Goal: Find specific page/section: Find specific page/section

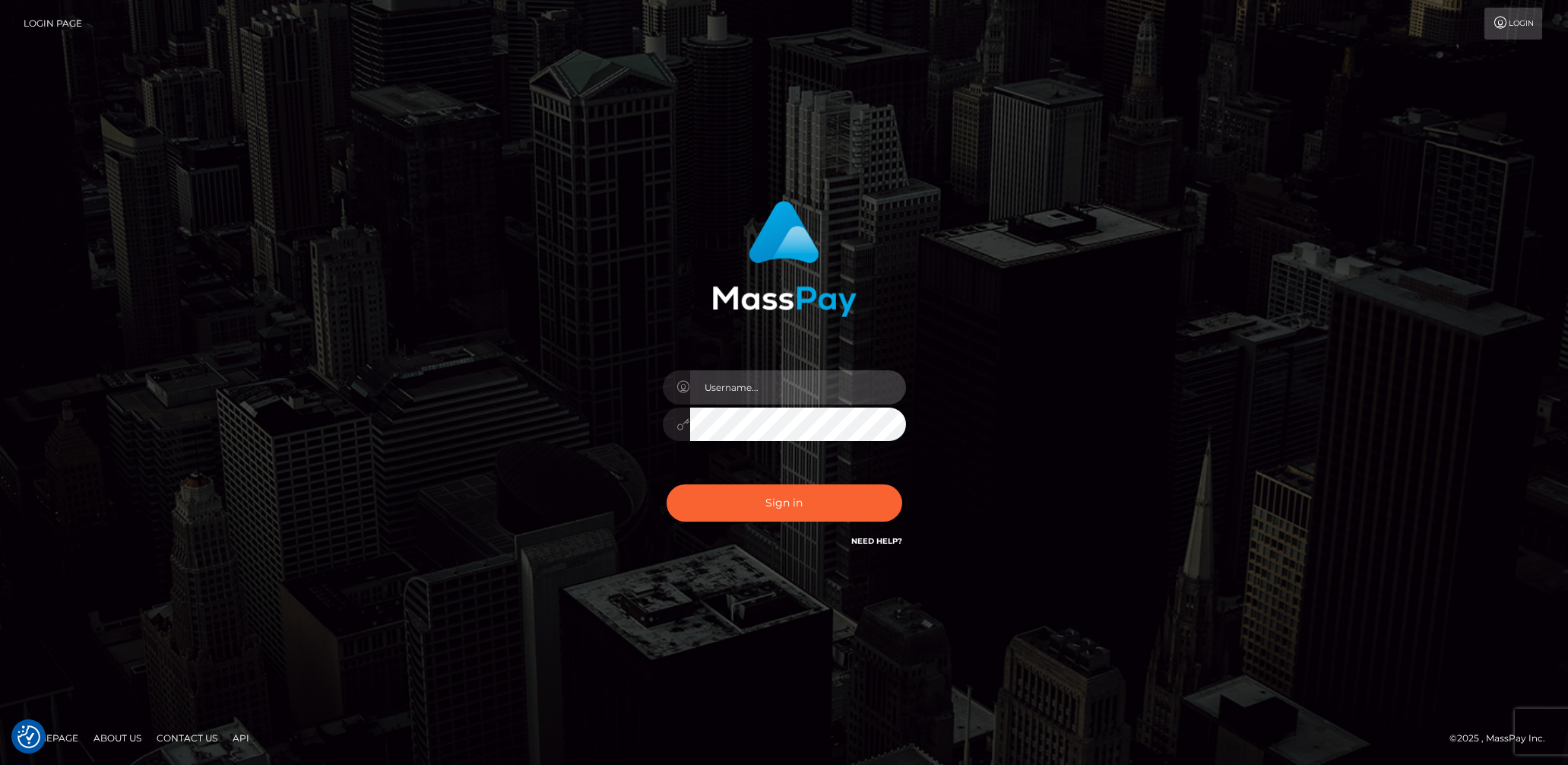
click at [759, 398] on input "text" at bounding box center [798, 388] width 216 height 34
type input "lady.v"
click at [781, 494] on button "Sign in" at bounding box center [785, 502] width 236 height 37
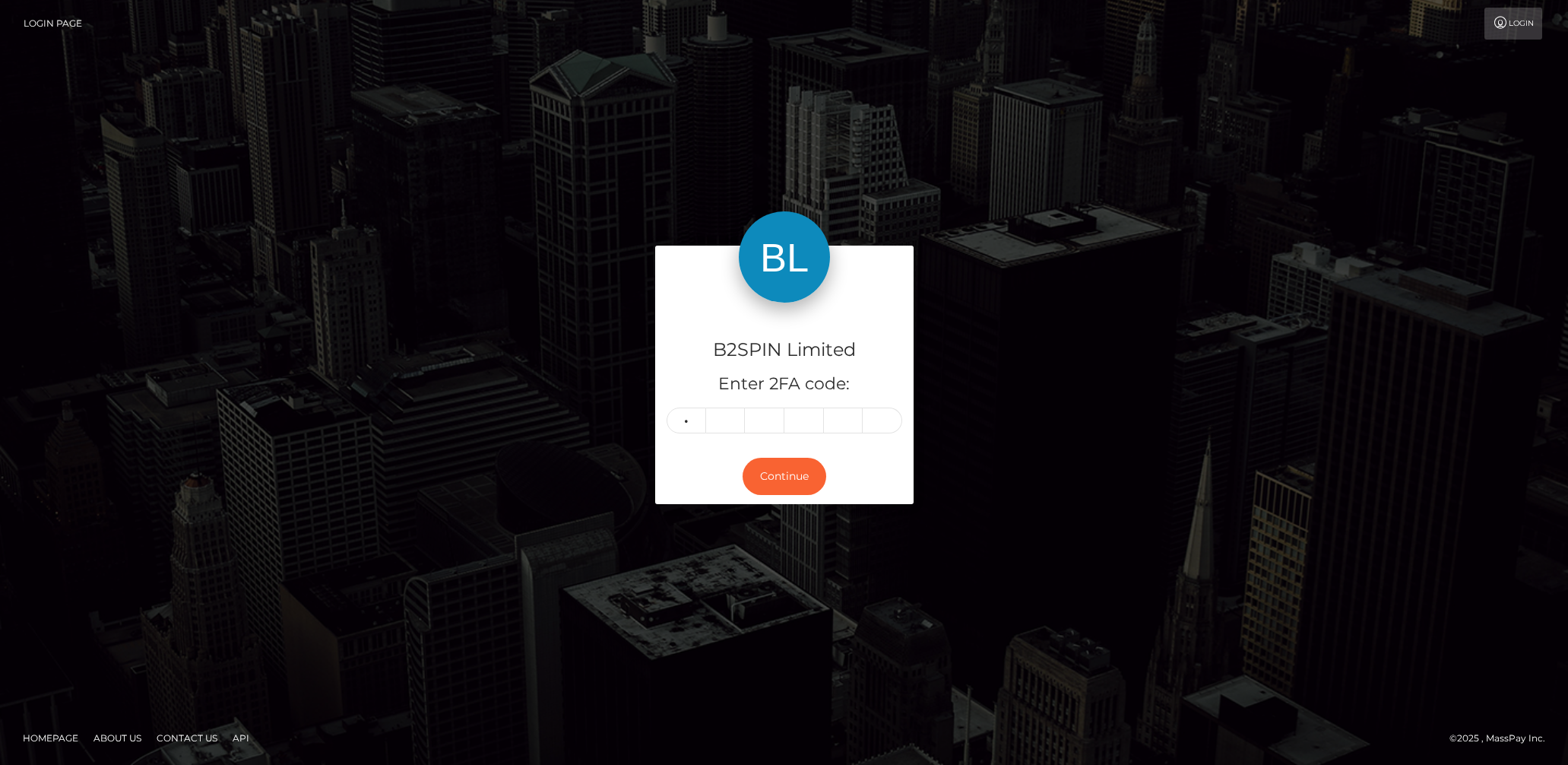
type input "1"
type input "6"
type input "5"
type input "1"
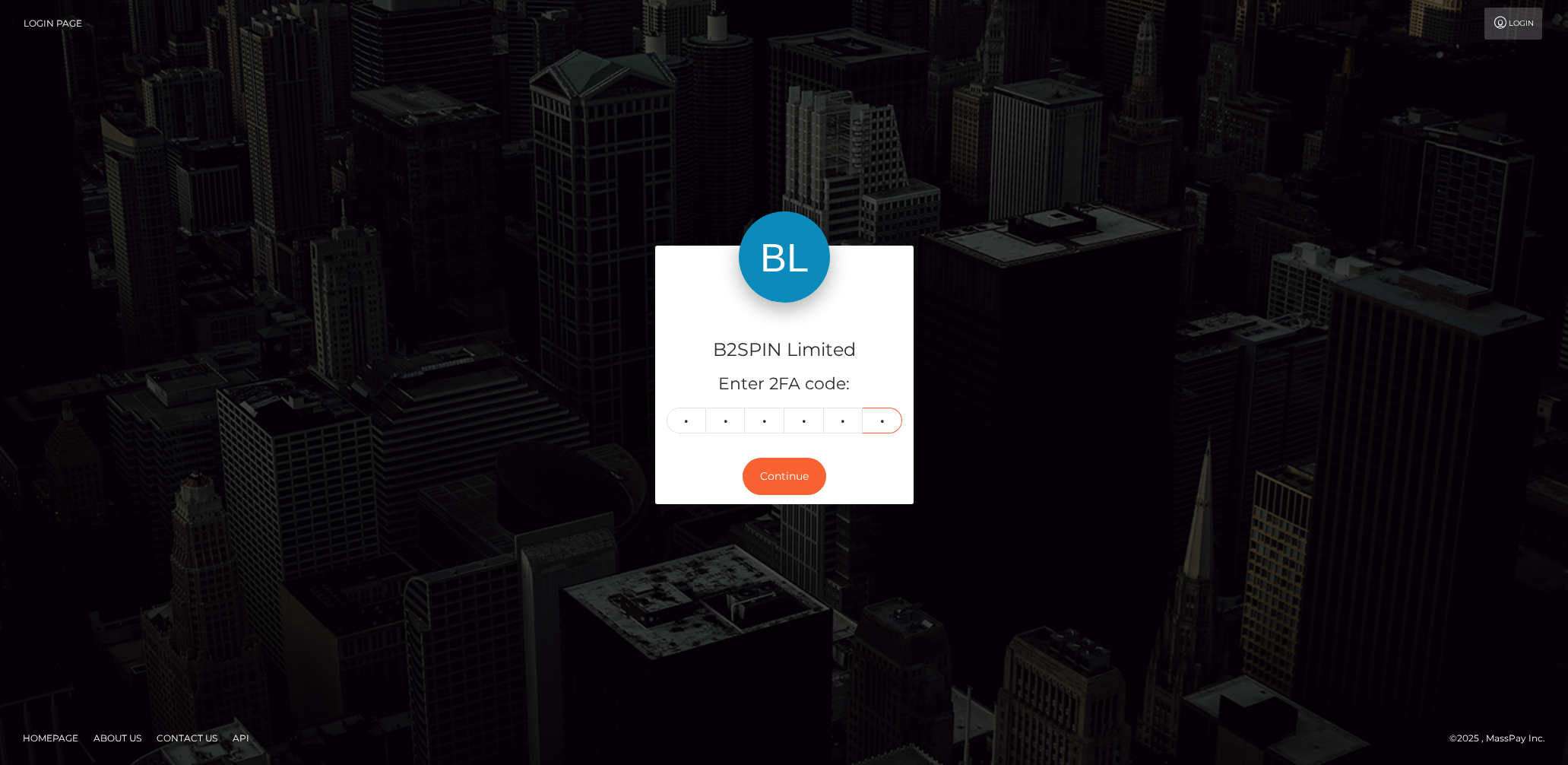
type input "1"
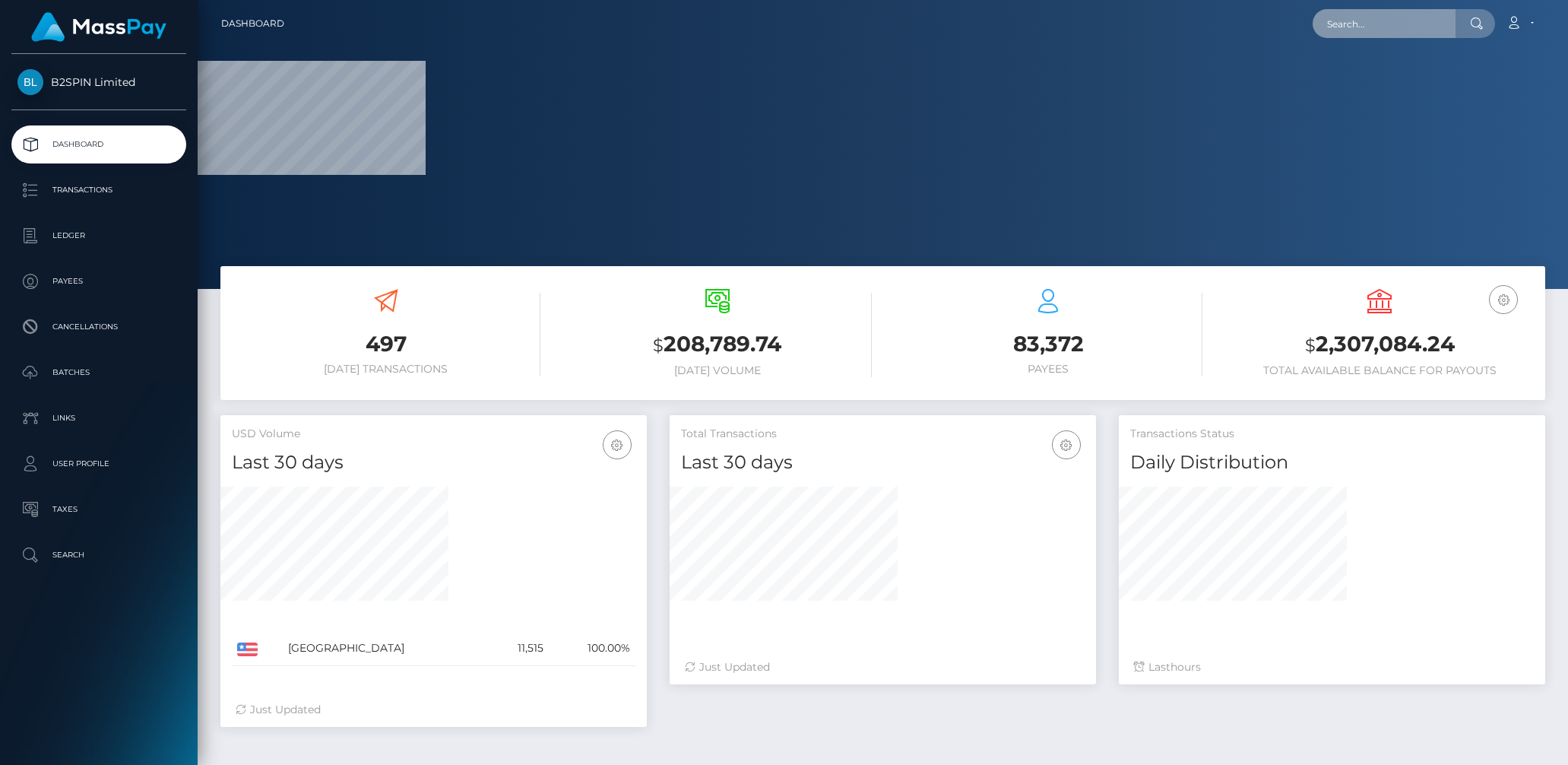
click at [1390, 29] on input "text" at bounding box center [1384, 24] width 143 height 29
paste input "2011133381"
type input "2011133381"
click at [1389, 29] on input "2011133381" at bounding box center [1384, 24] width 143 height 29
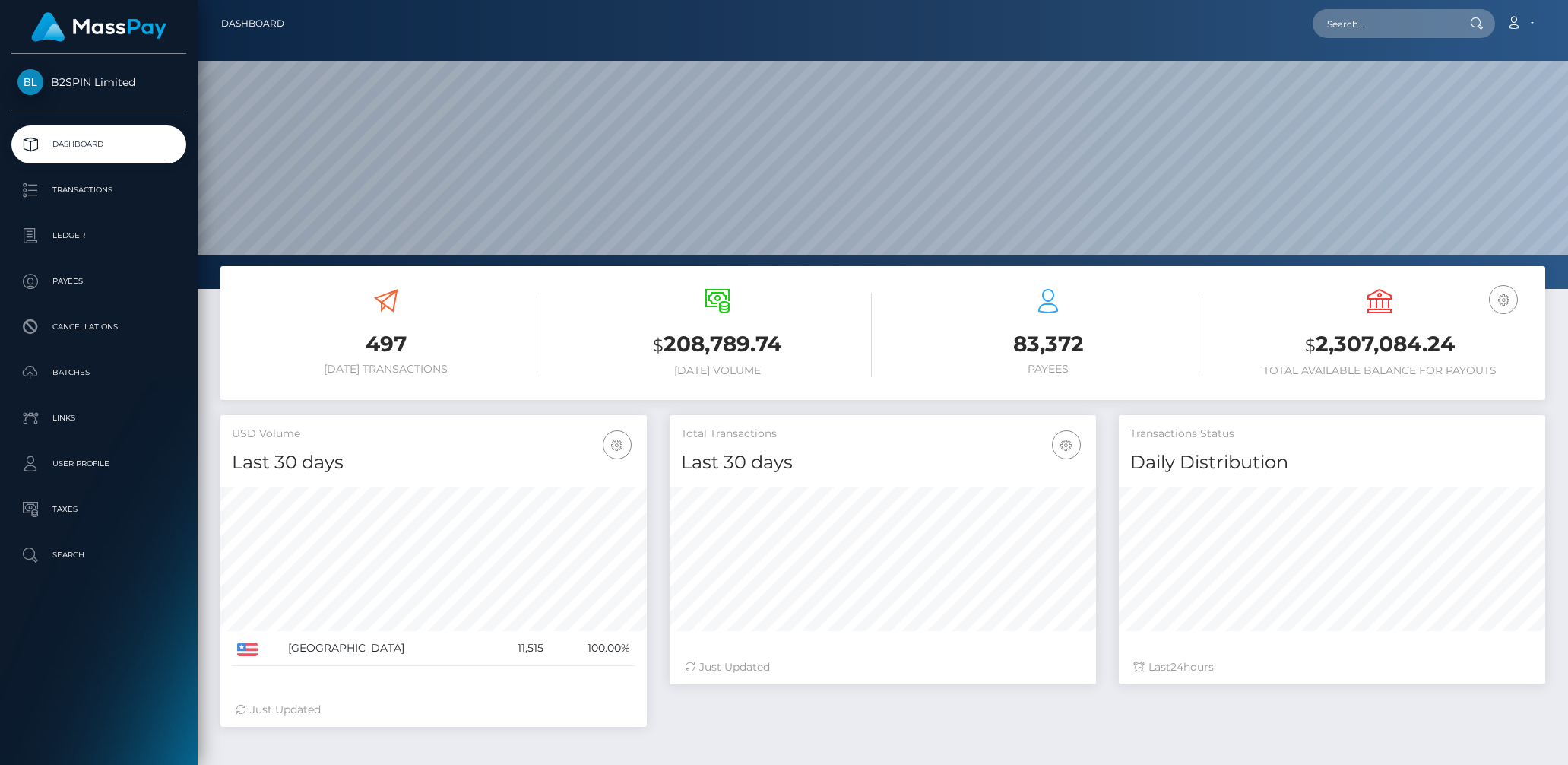
scroll to position [269, 426]
type input "2011133381"
click at [1401, 74] on link "JILL MARIE HORN" at bounding box center [1373, 78] width 121 height 28
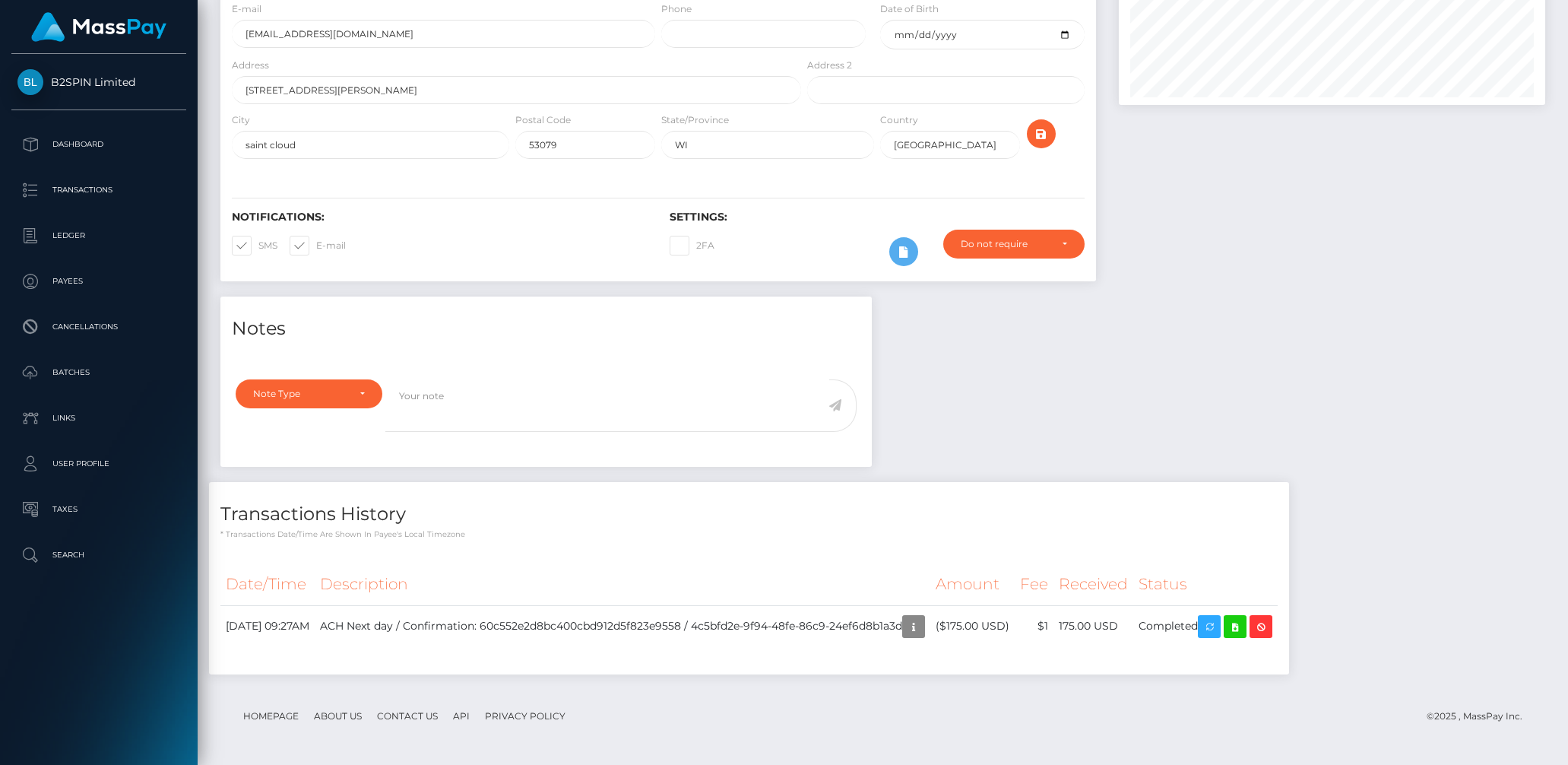
scroll to position [183, 426]
